Goal: Navigation & Orientation: Find specific page/section

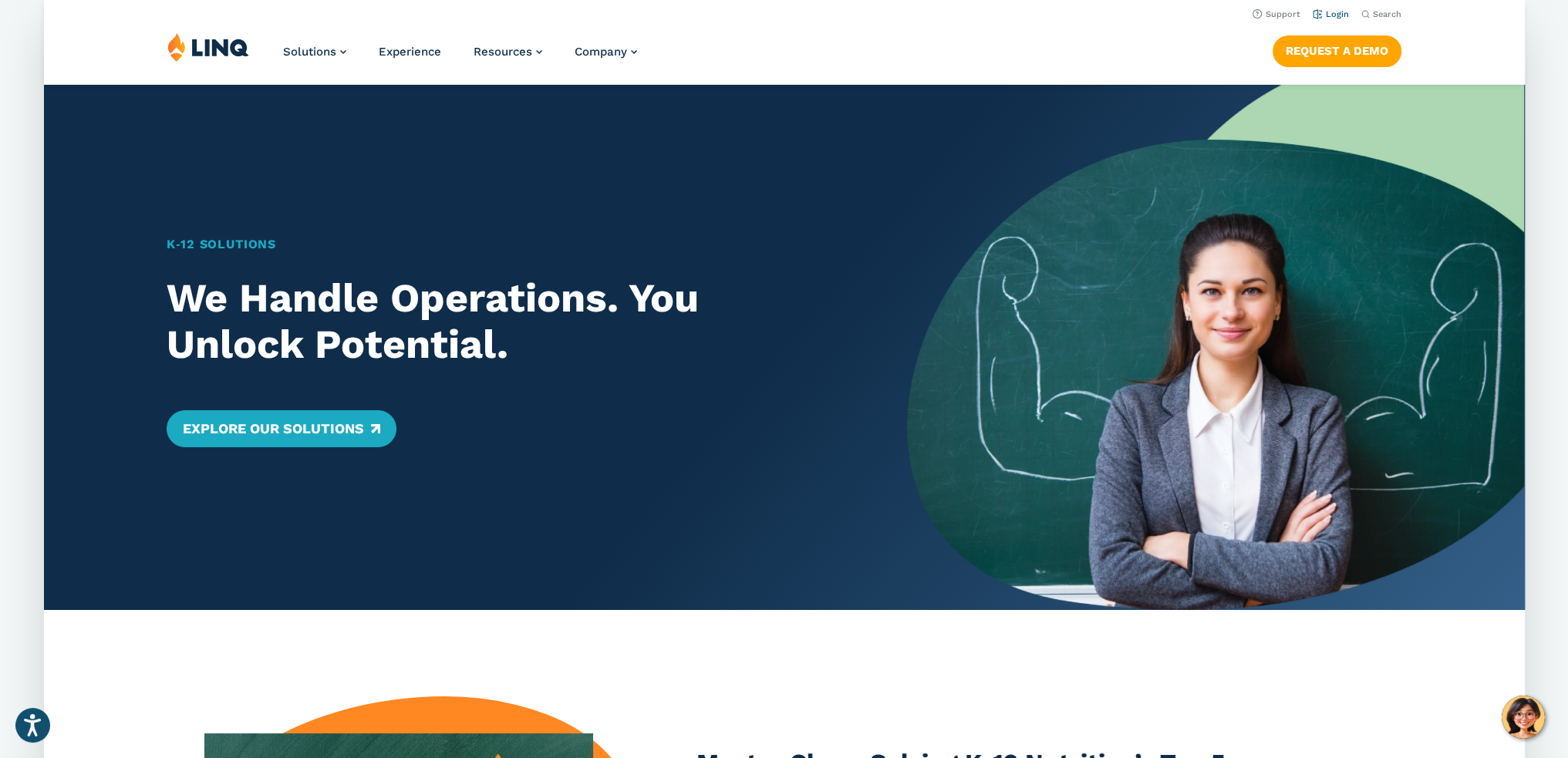
click at [1334, 15] on link "Login" at bounding box center [1330, 14] width 36 height 10
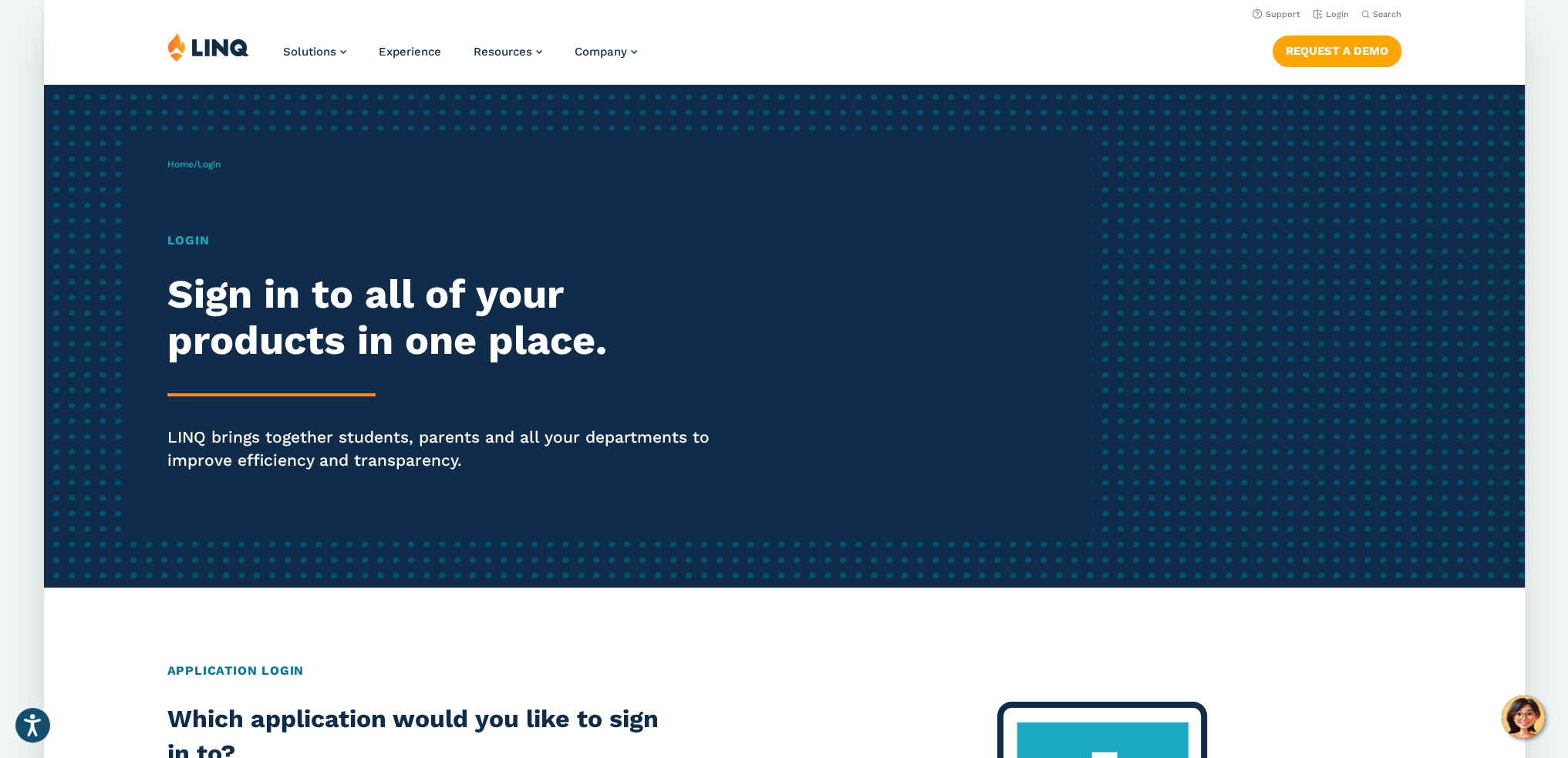
click at [188, 242] on h1 "Login" at bounding box center [453, 240] width 571 height 18
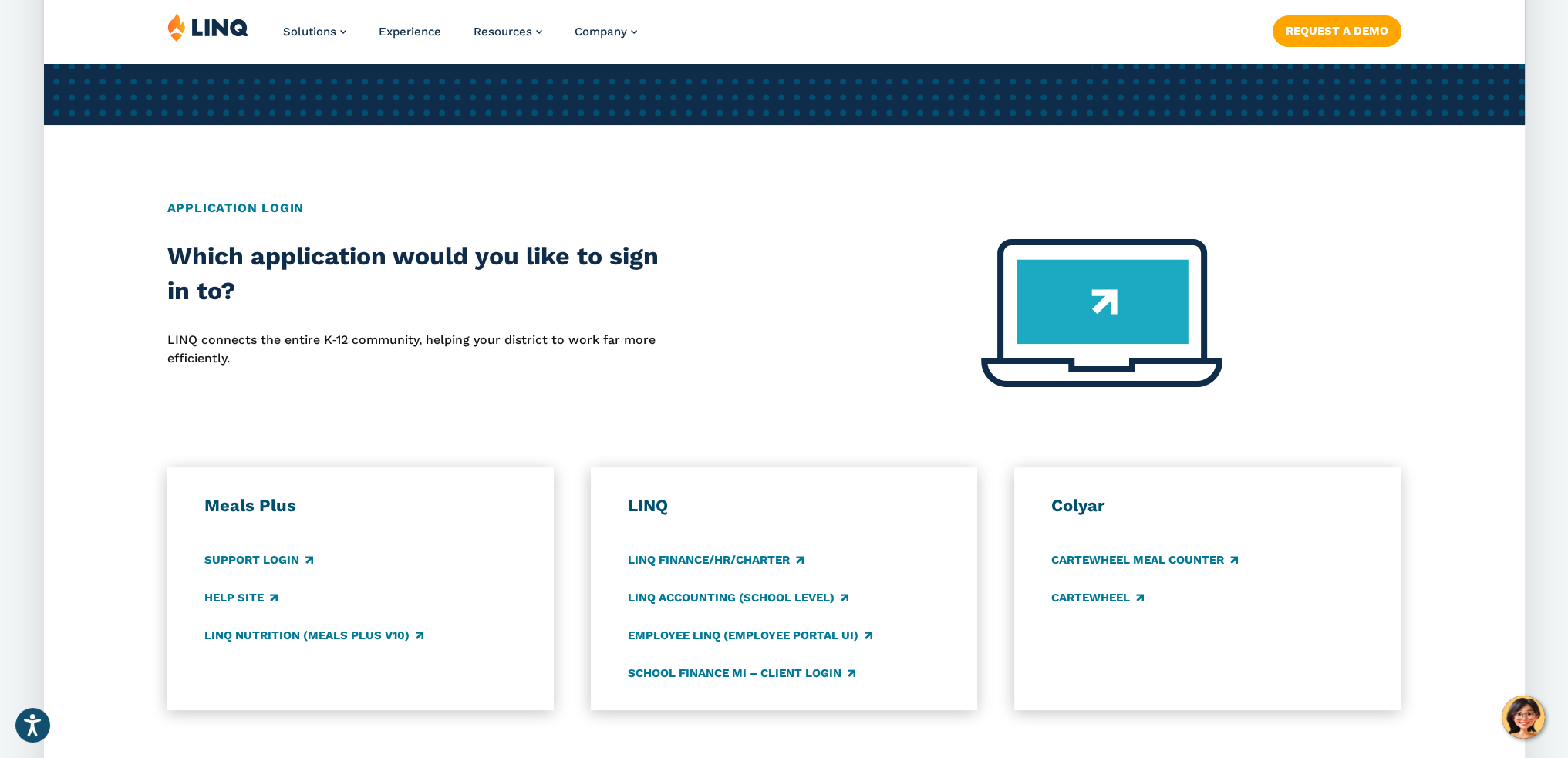
scroll to position [695, 0]
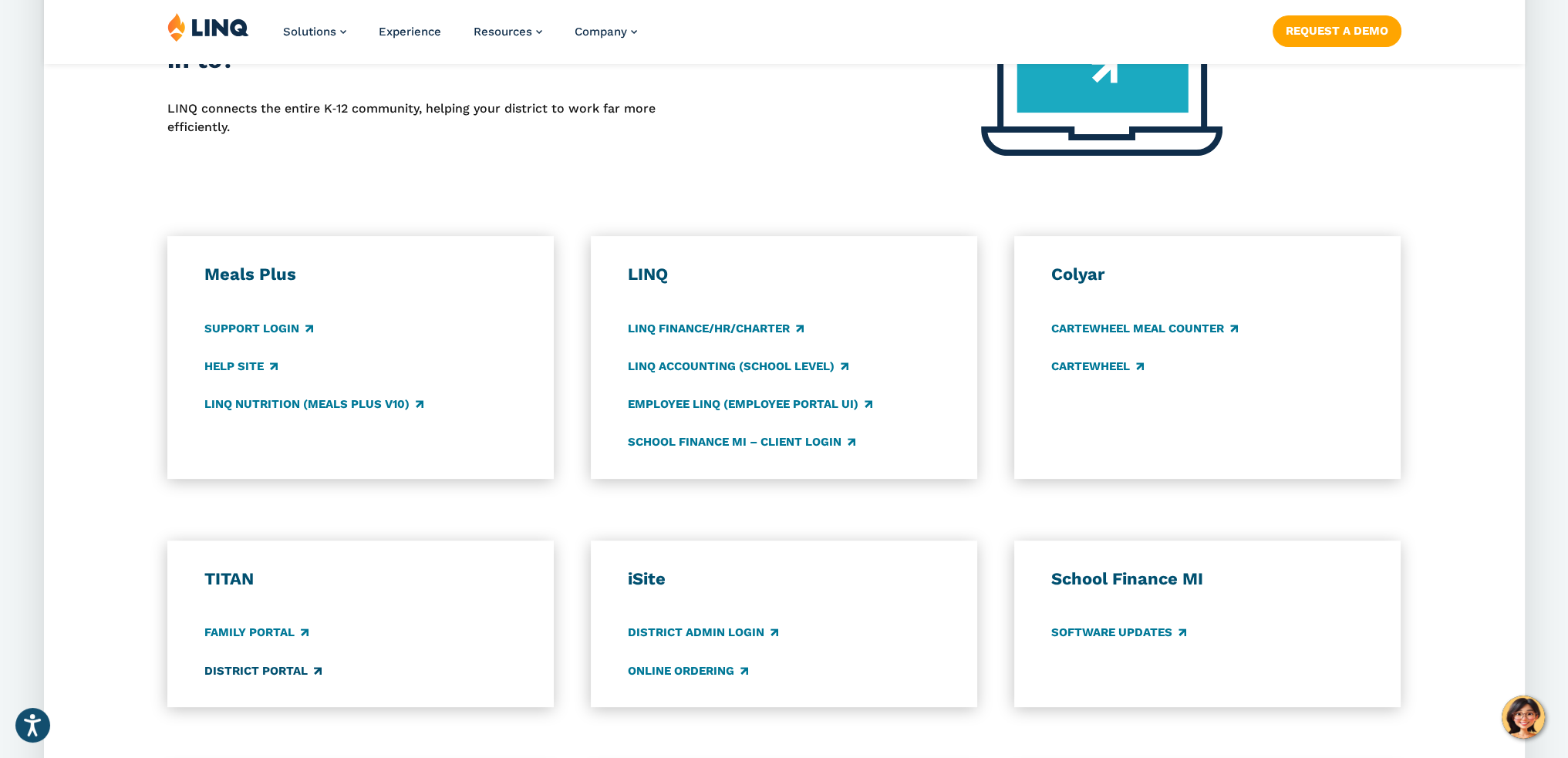
click at [272, 669] on link "District Portal" at bounding box center [263, 671] width 117 height 17
click at [262, 632] on link "Family Portal" at bounding box center [256, 633] width 104 height 17
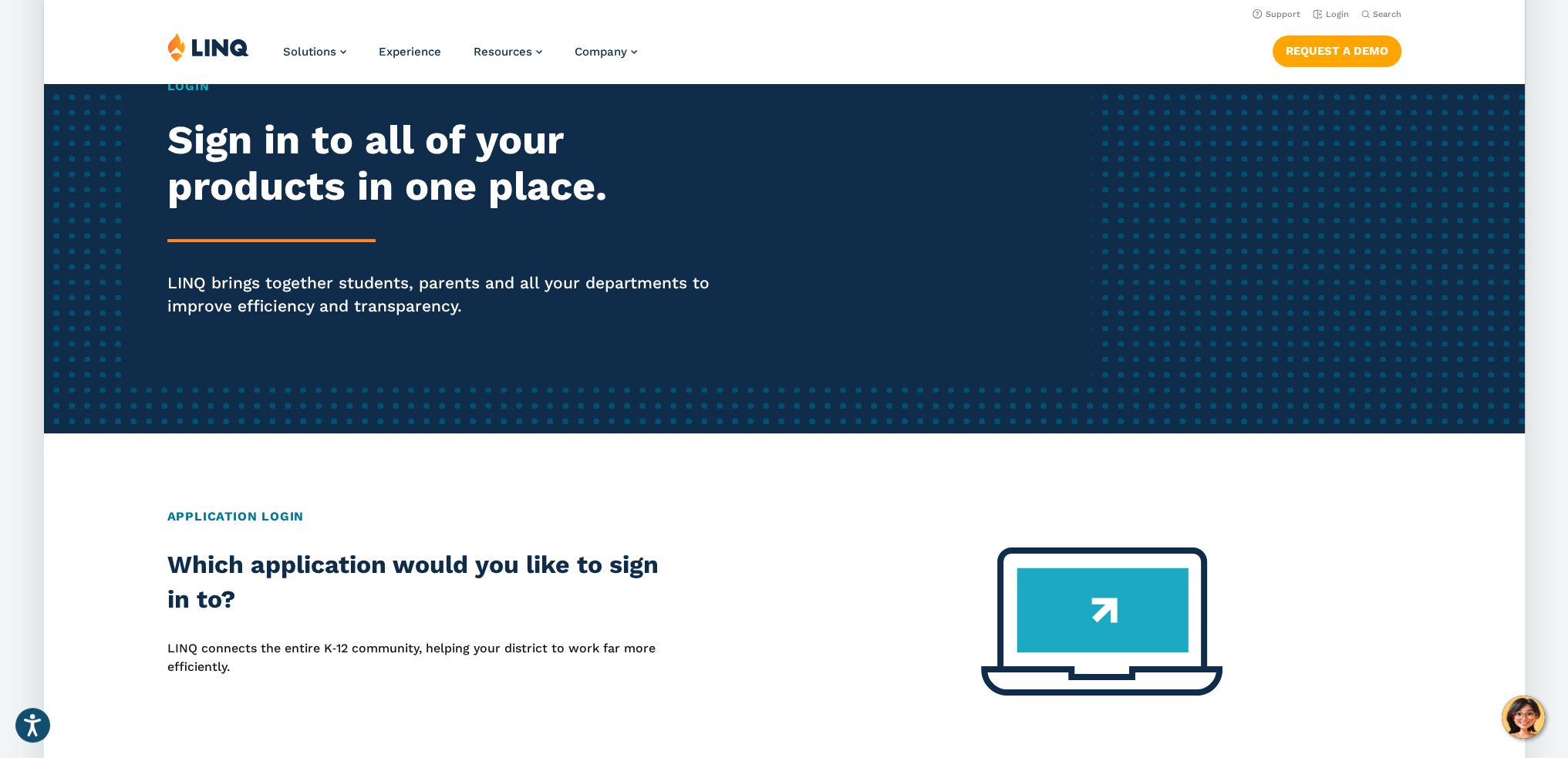
scroll to position [0, 0]
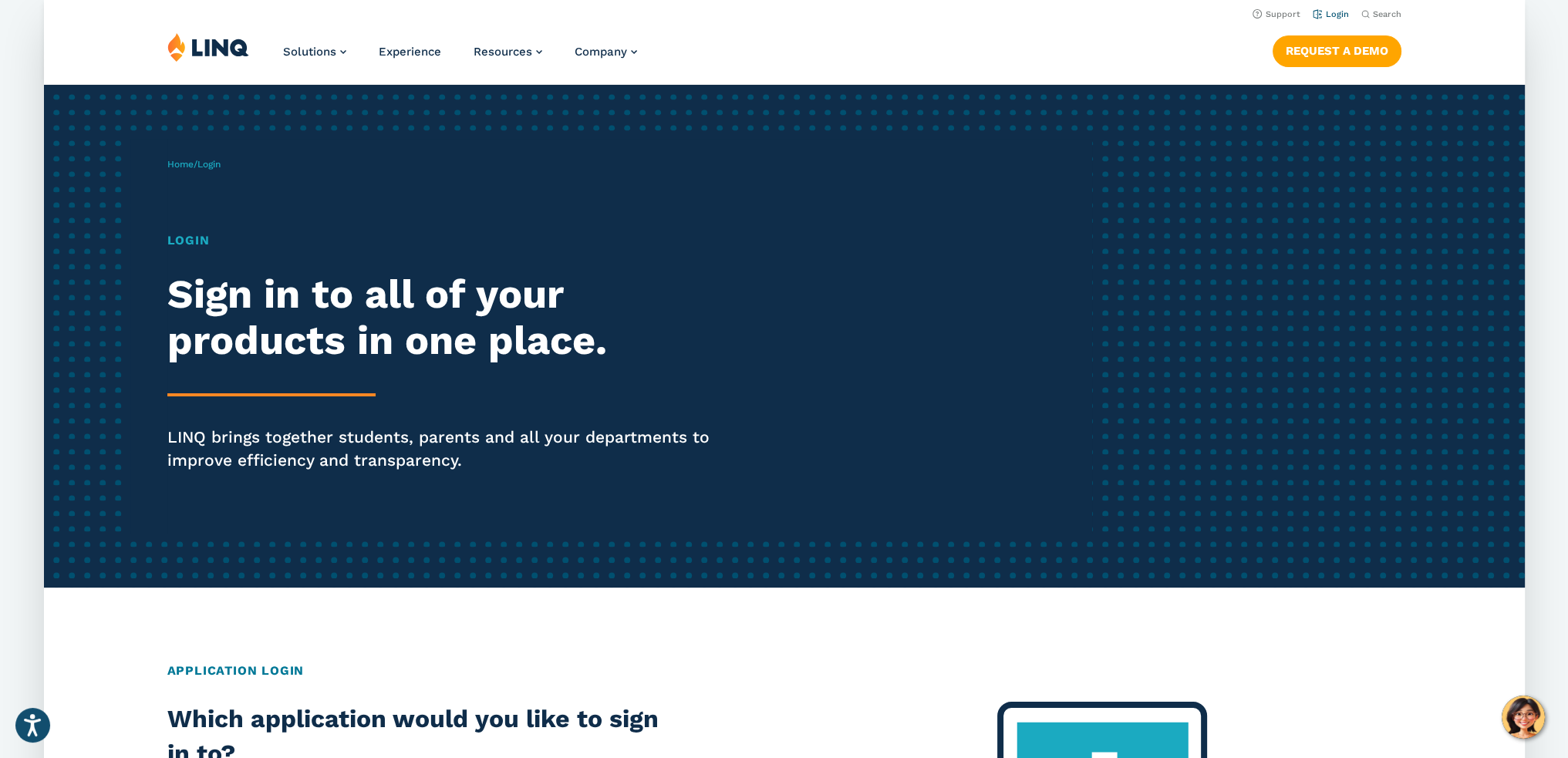
click at [1340, 17] on link "Login" at bounding box center [1330, 14] width 36 height 10
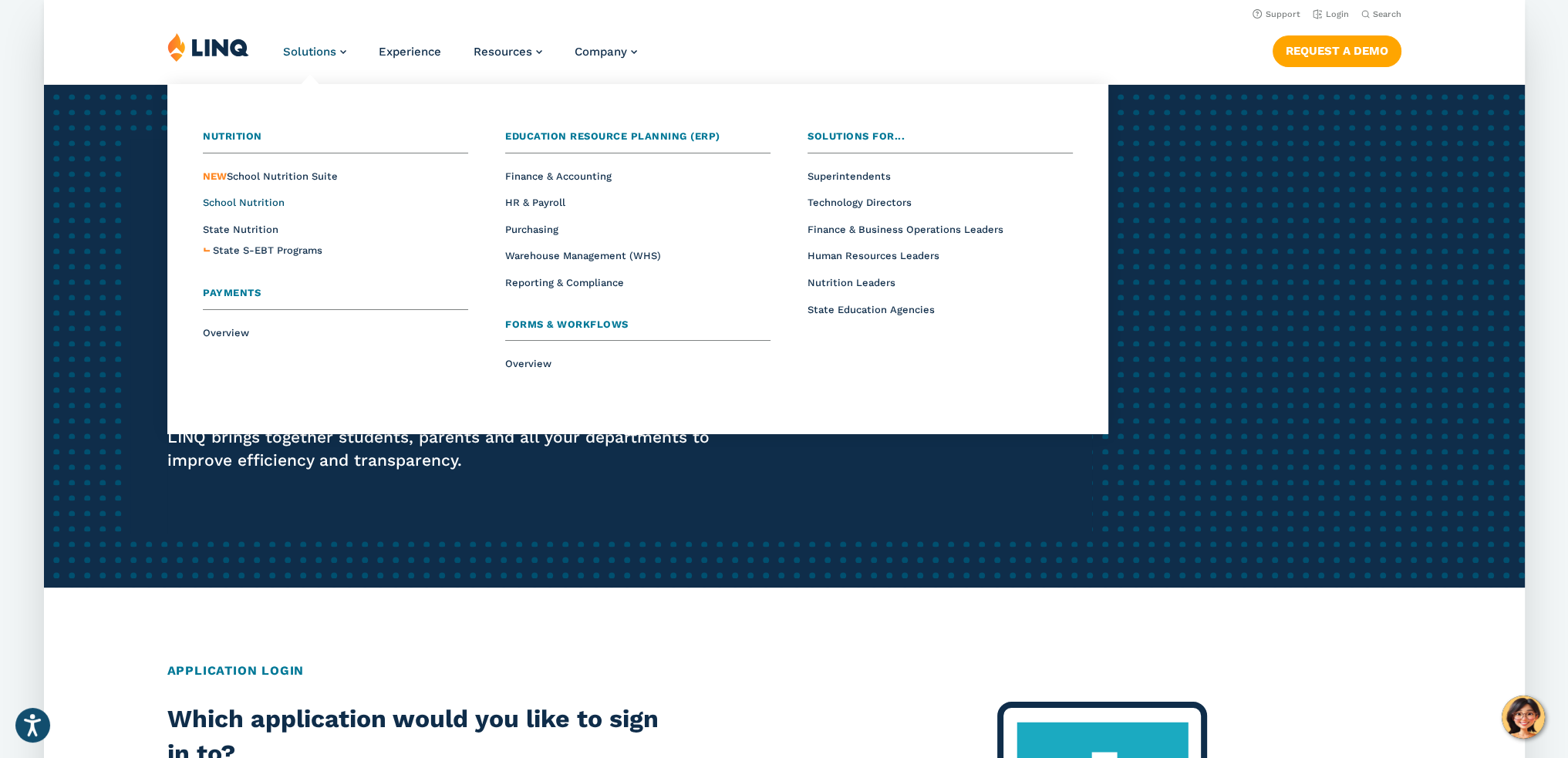
click at [265, 203] on span "School Nutrition" at bounding box center [243, 202] width 82 height 12
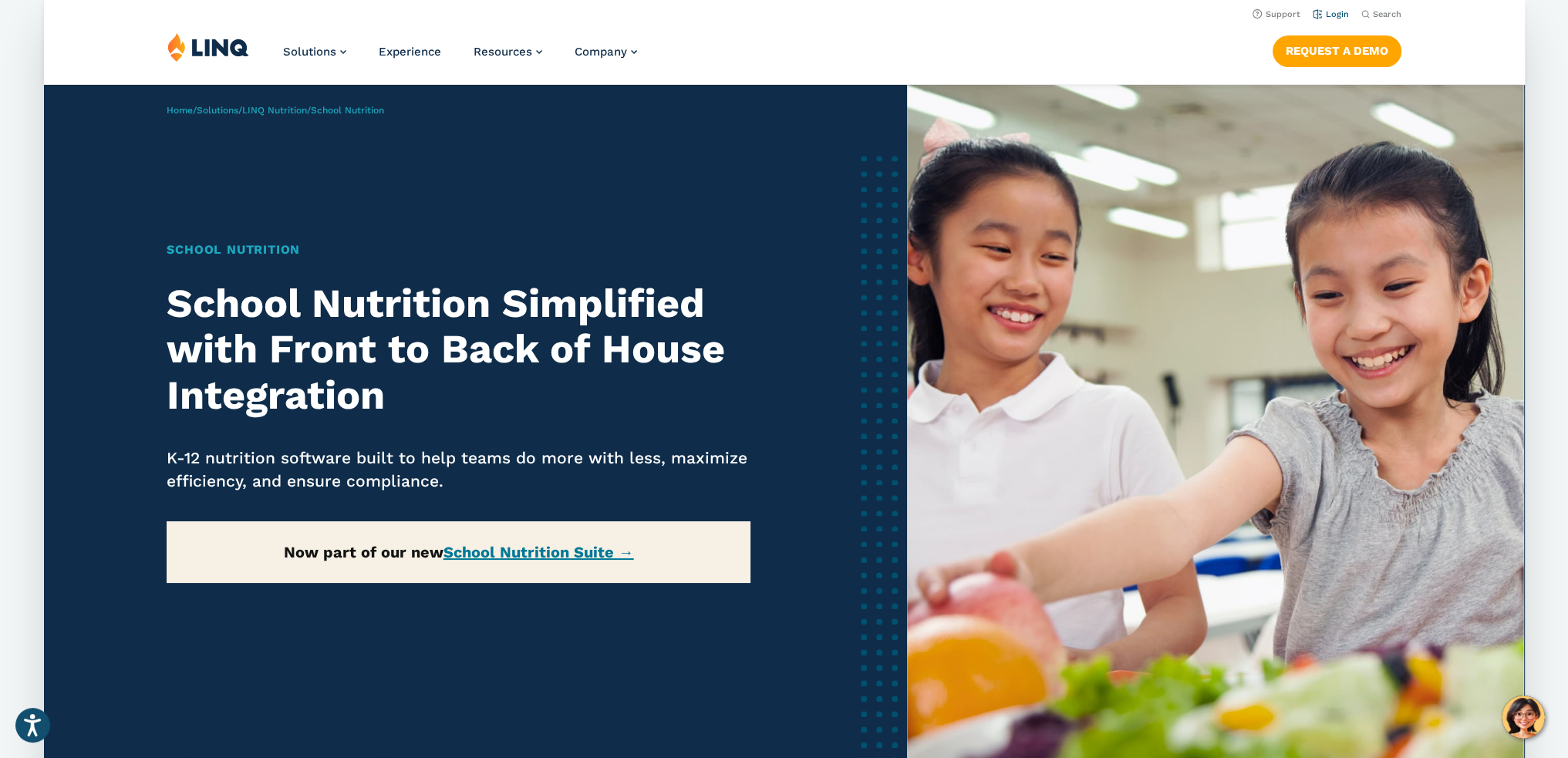
click at [1334, 15] on link "Login" at bounding box center [1330, 14] width 36 height 10
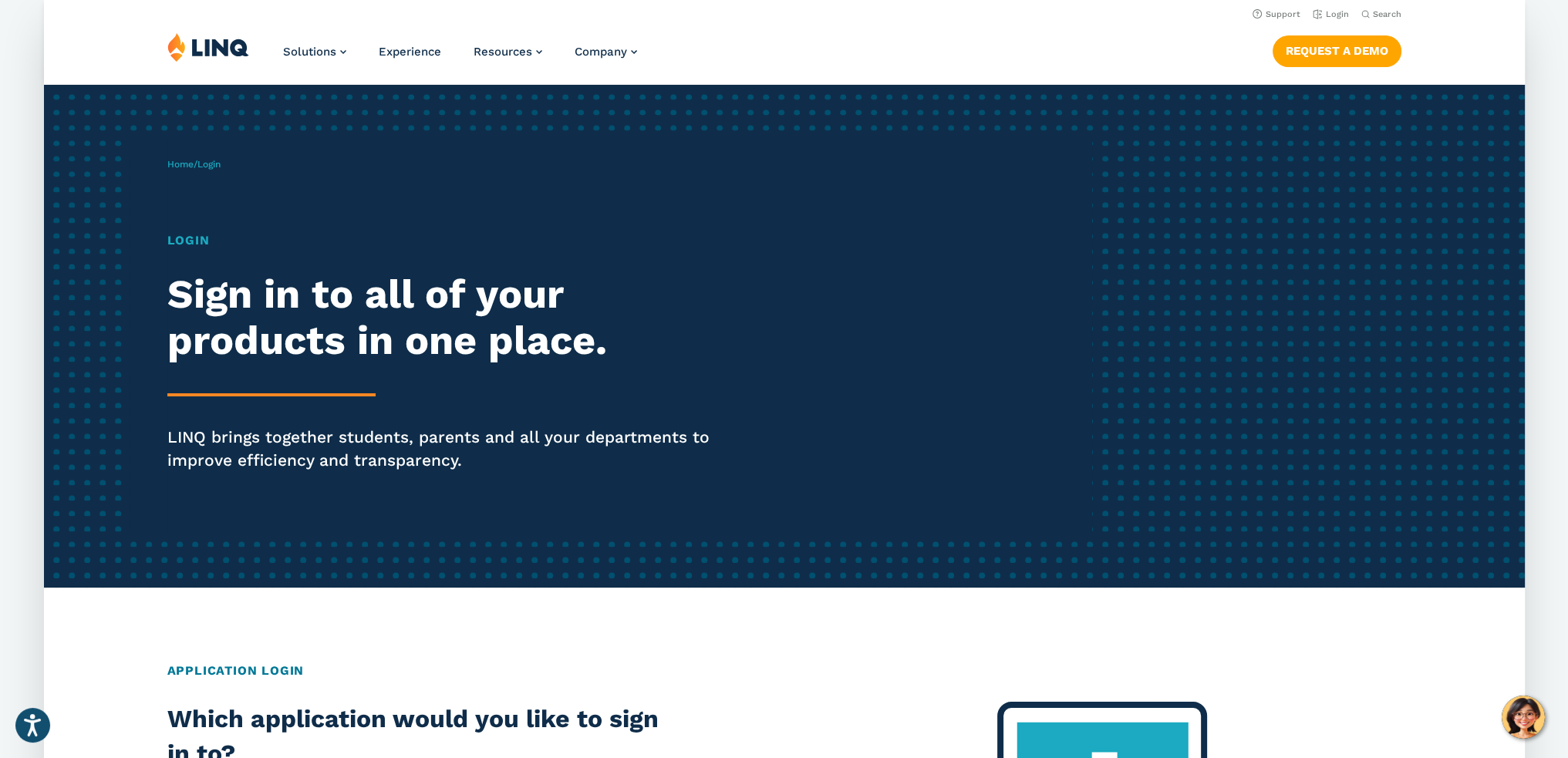
click at [215, 163] on span "Login" at bounding box center [208, 164] width 23 height 11
click at [184, 240] on h1 "Login" at bounding box center [453, 240] width 571 height 18
click at [339, 360] on h2 "Sign in to all of your products in one place." at bounding box center [453, 317] width 571 height 93
drag, startPoint x: 772, startPoint y: 422, endPoint x: 571, endPoint y: 426, distance: 201.0
click at [759, 425] on div "Home / Login Login Sign in to all of your products in one place. LINQ brings to…" at bounding box center [630, 336] width 926 height 395
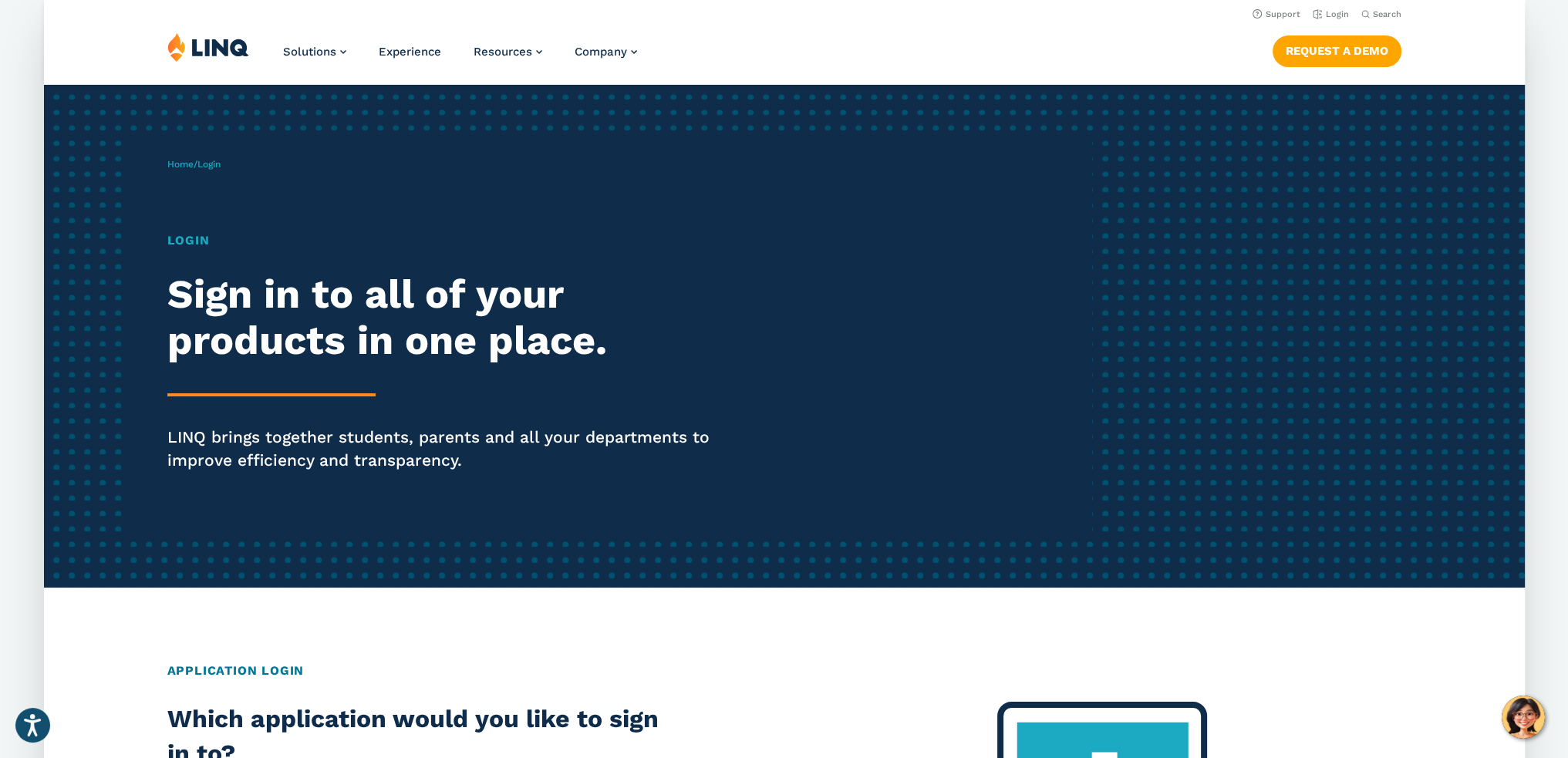
click at [438, 427] on p "LINQ brings together students, parents and all your departments to improve effi…" at bounding box center [453, 449] width 571 height 46
drag, startPoint x: 299, startPoint y: 422, endPoint x: 290, endPoint y: 427, distance: 10.3
click at [290, 427] on div "Login Sign in to all of your products in one place. LINQ brings together studen…" at bounding box center [453, 373] width 571 height 284
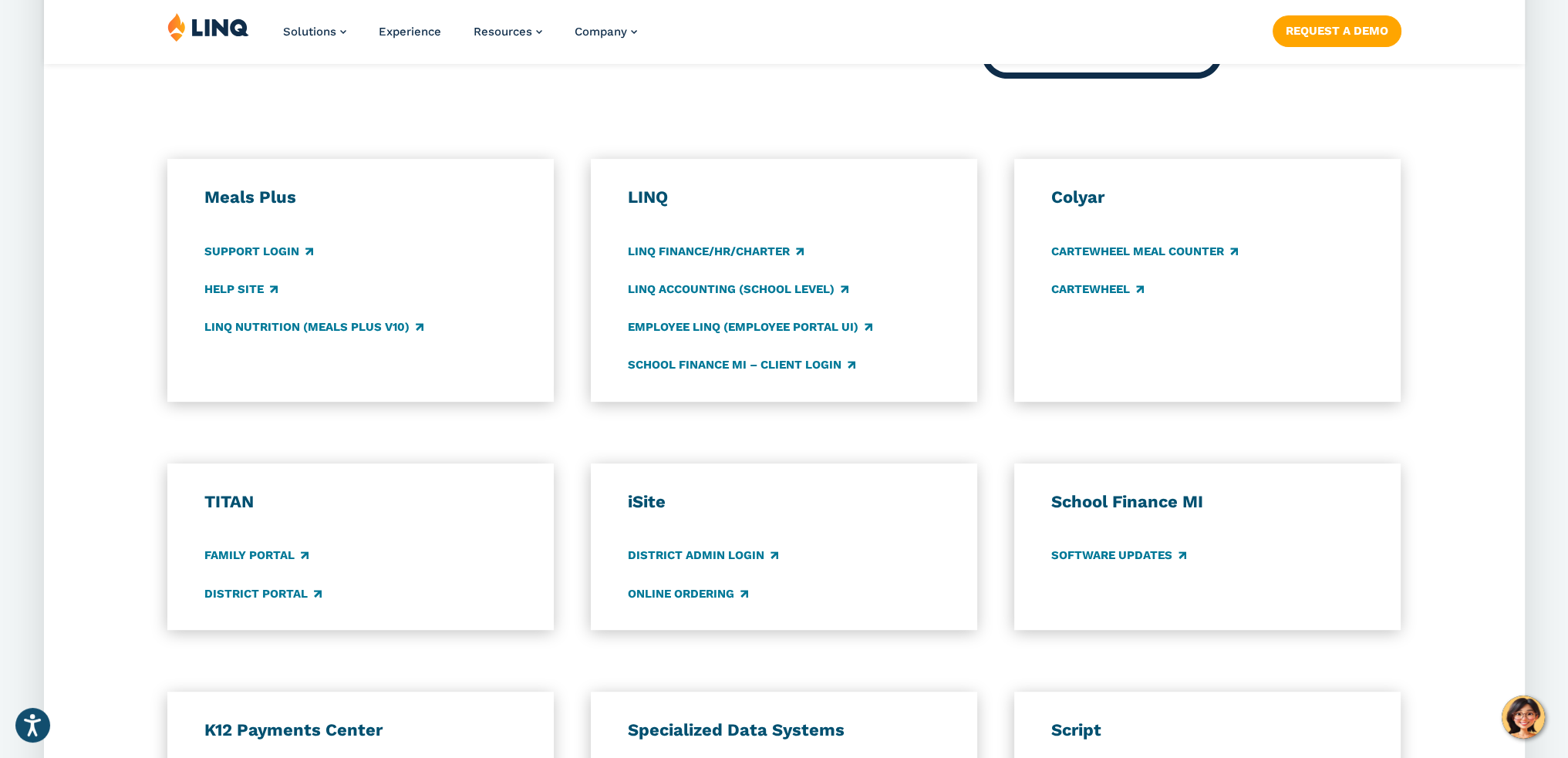
scroll to position [848, 0]
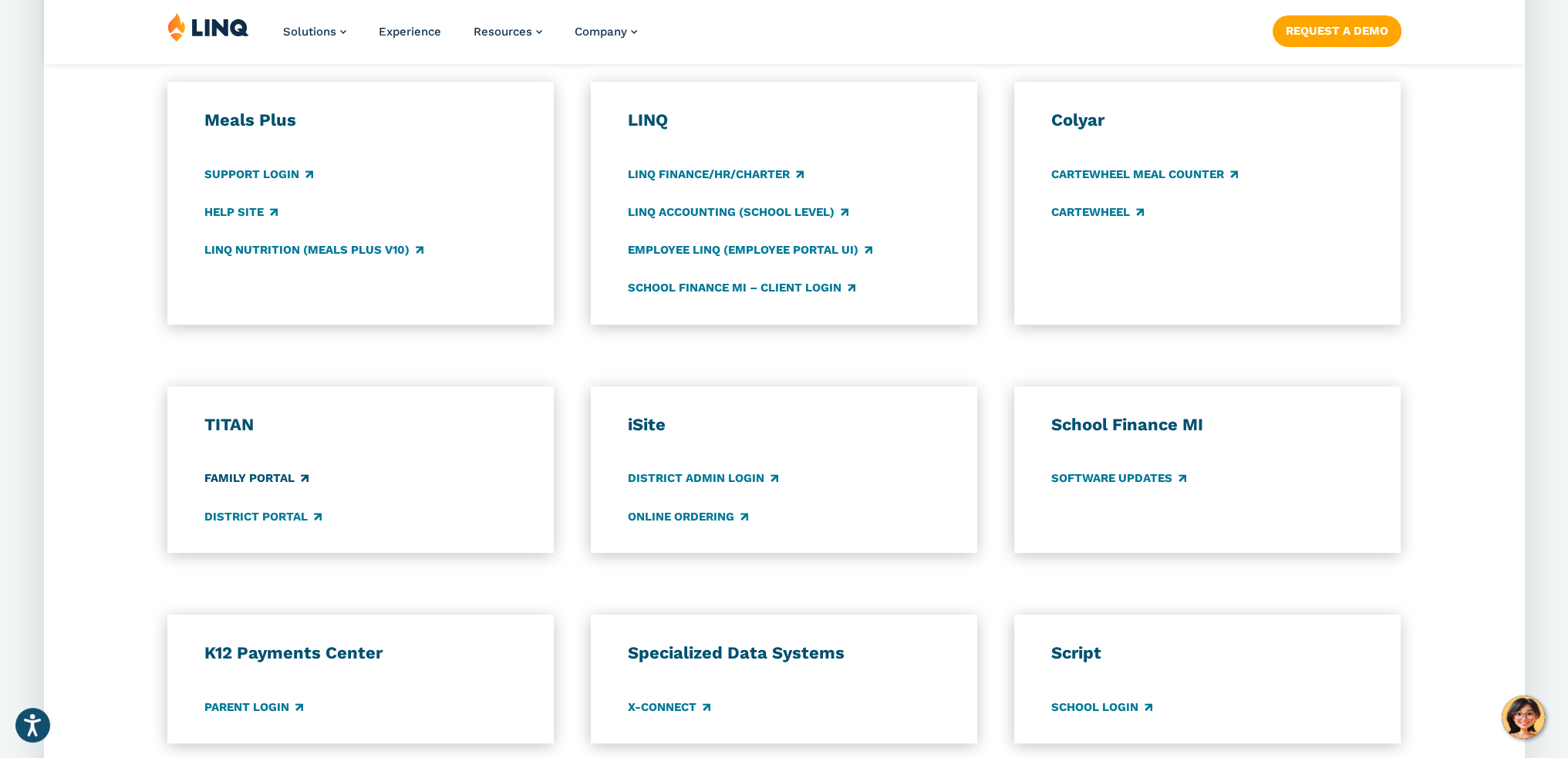
click at [242, 476] on link "Family Portal" at bounding box center [256, 478] width 104 height 17
